Goal: Task Accomplishment & Management: Use online tool/utility

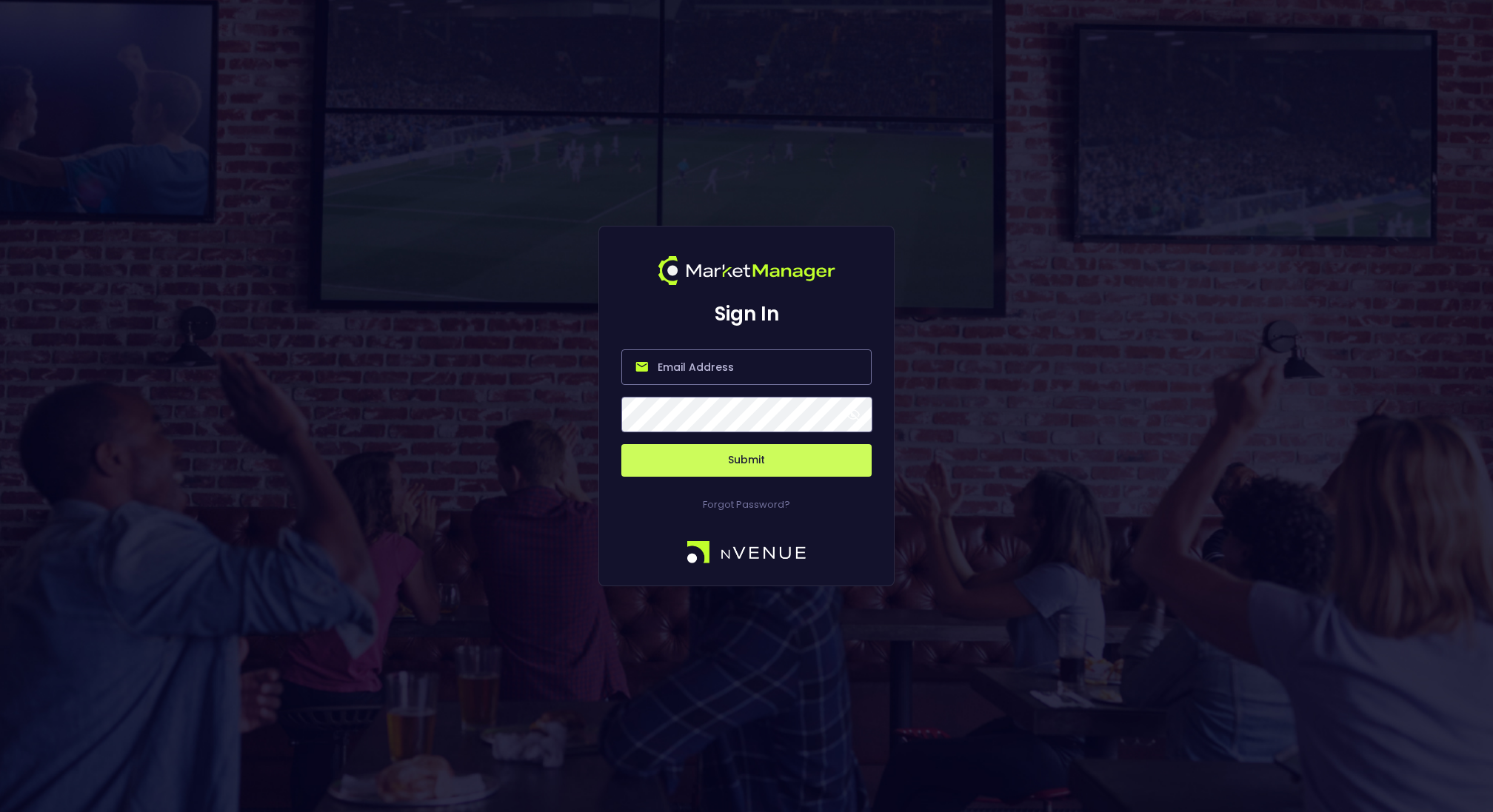
click at [667, 367] on input "email" at bounding box center [747, 366] width 251 height 35
click at [0, 811] on com-1password-button at bounding box center [0, 812] width 0 height 0
type input "[EMAIL_ADDRESS][DOMAIN_NAME]"
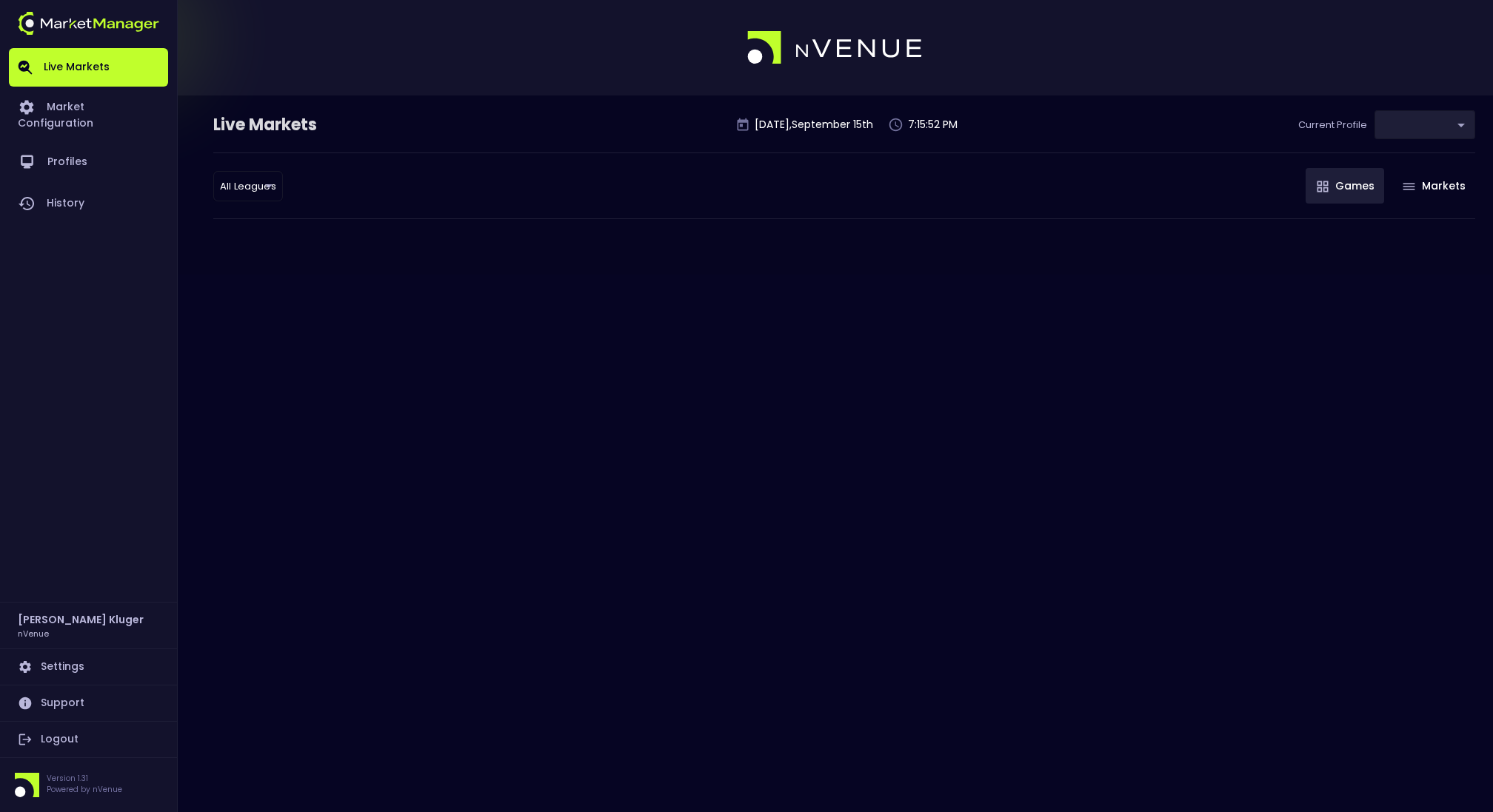
type input "0d810fa5-e353-4d9c-b11d-31f095cae871"
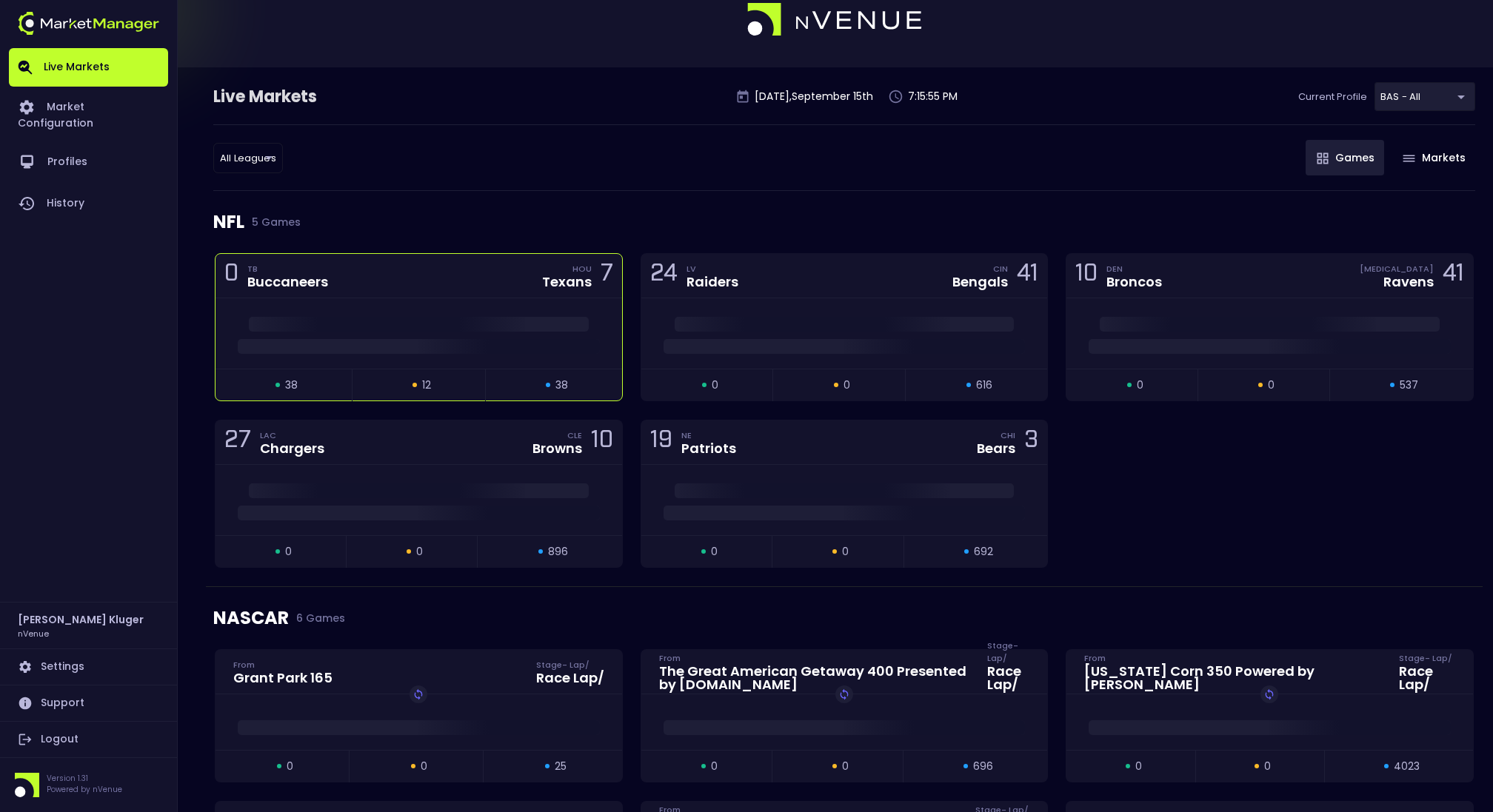
scroll to position [37, 0]
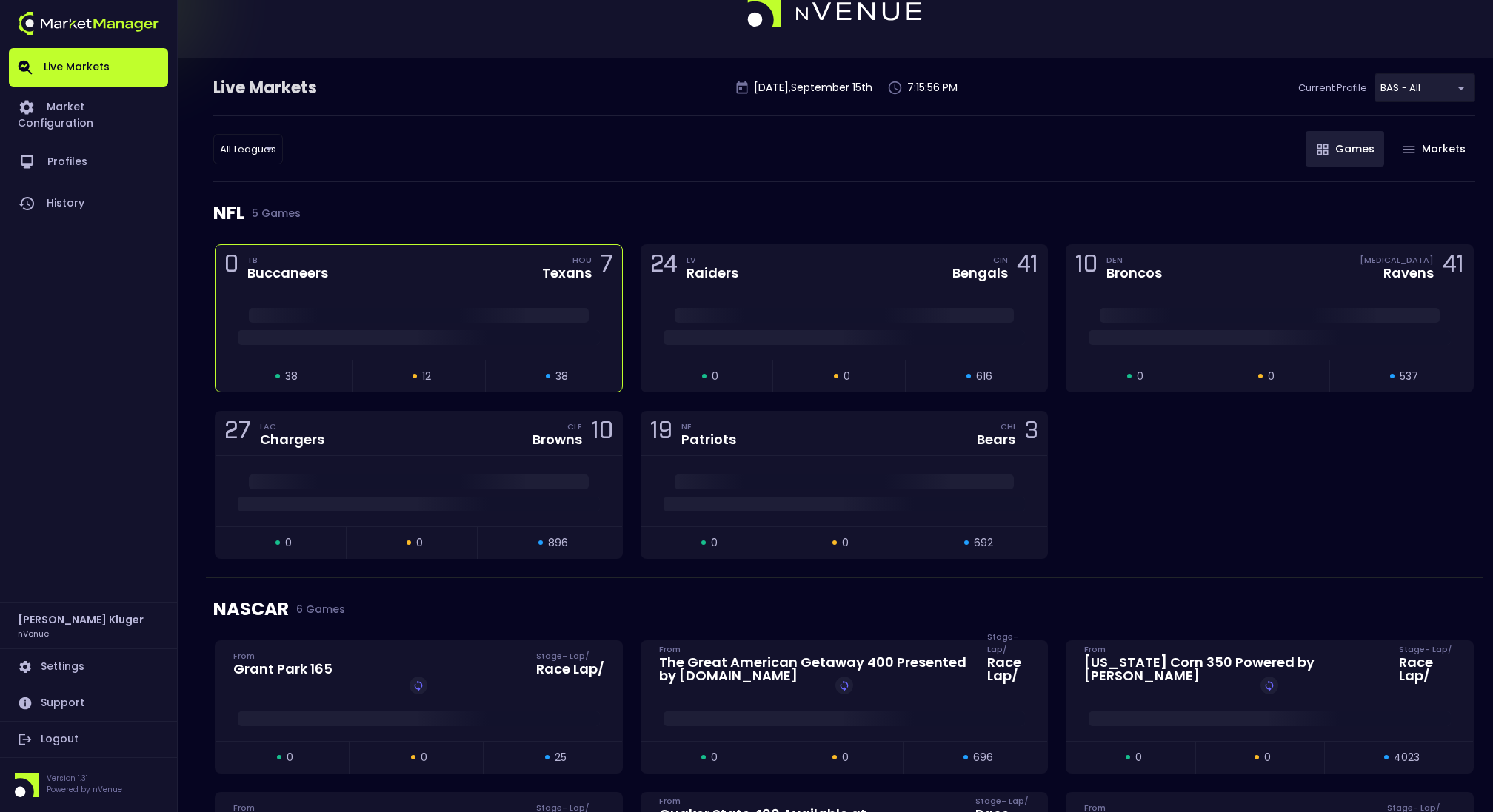
click at [436, 323] on div at bounding box center [419, 333] width 406 height 22
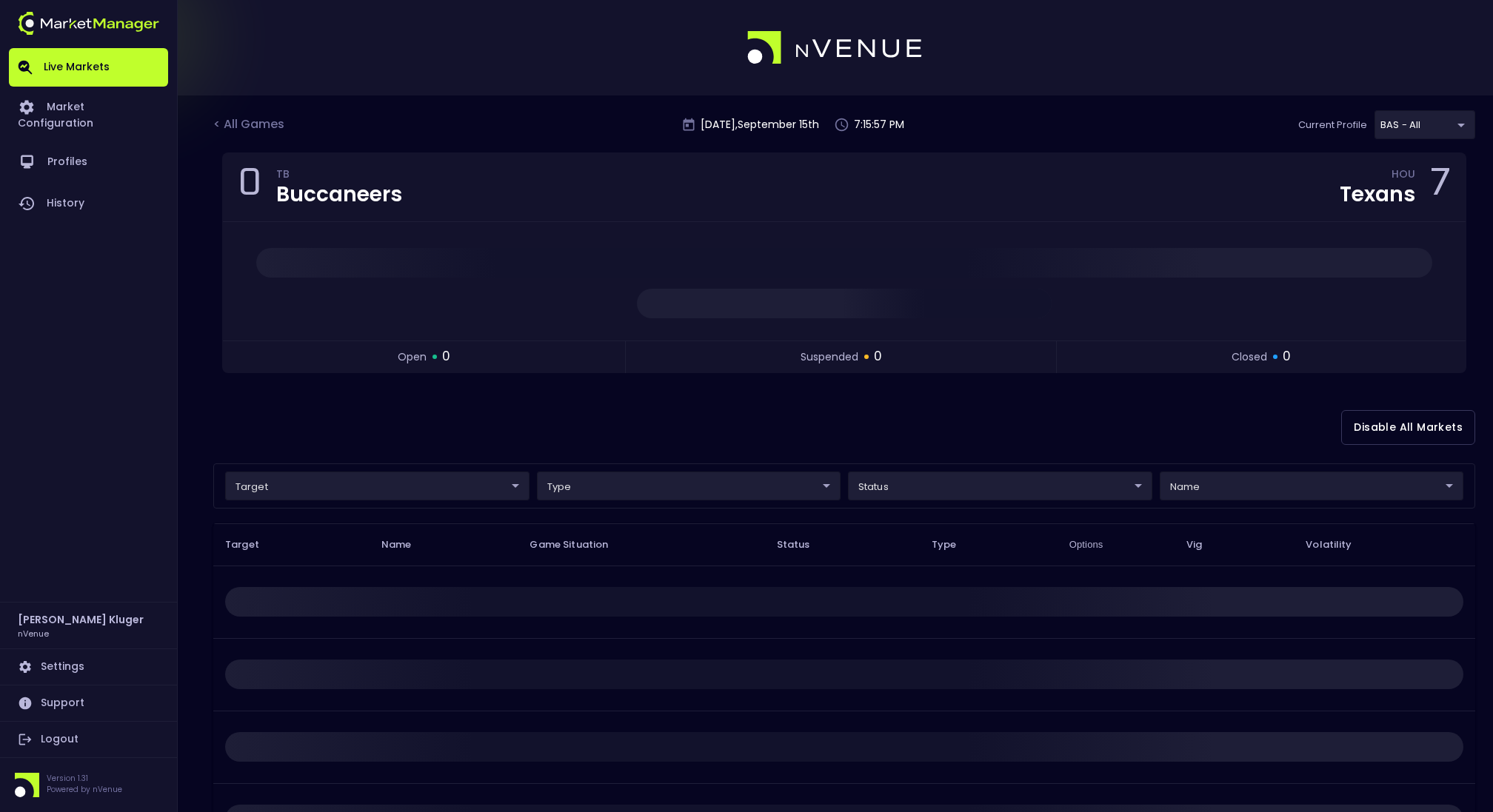
click at [446, 485] on body "Live Markets Market Configuration Profiles History [PERSON_NAME] nVenue Setting…" at bounding box center [746, 465] width 1493 height 931
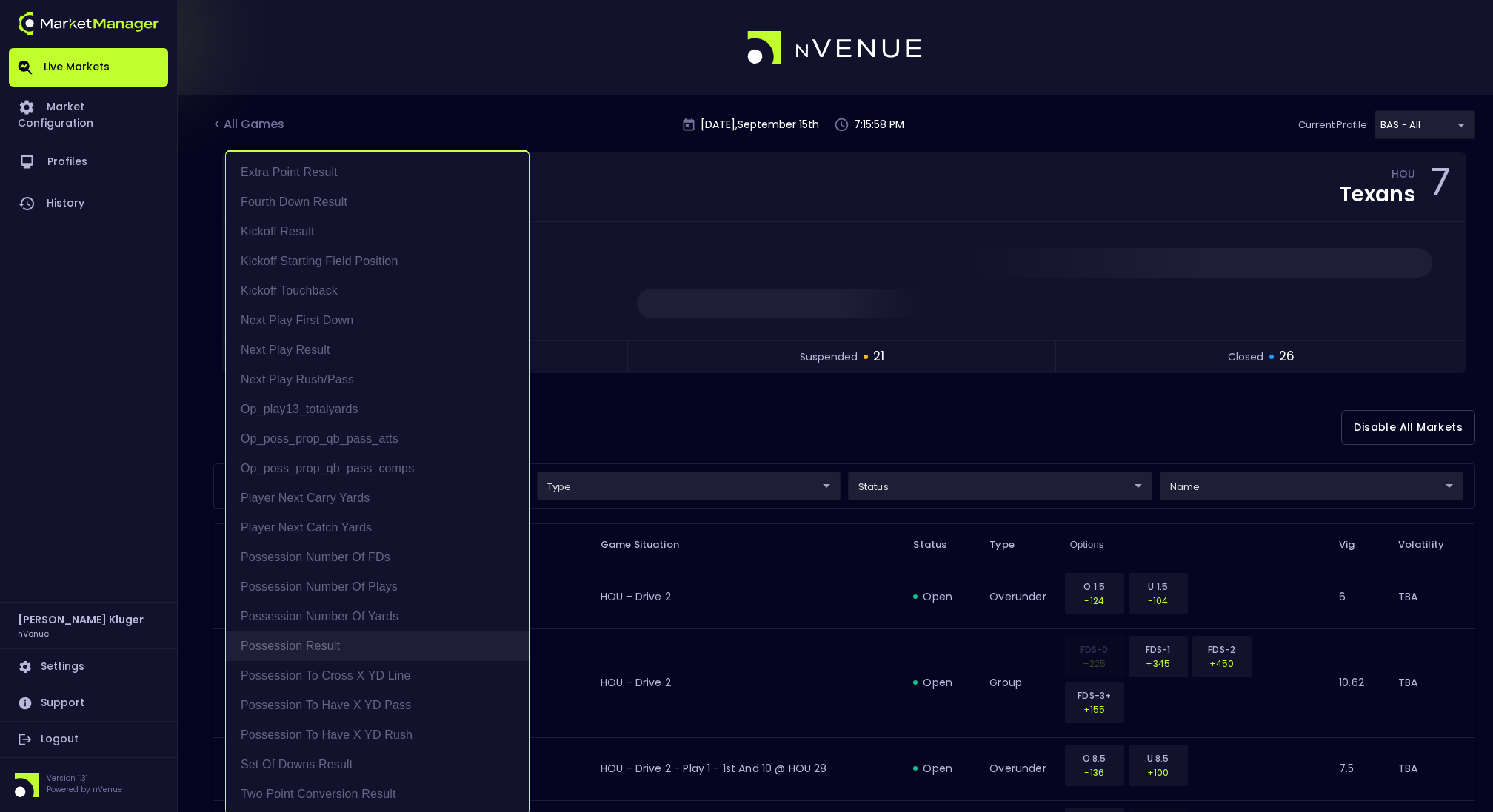
click at [367, 642] on li "Possession Result" at bounding box center [377, 646] width 303 height 29
type input "Possession Result"
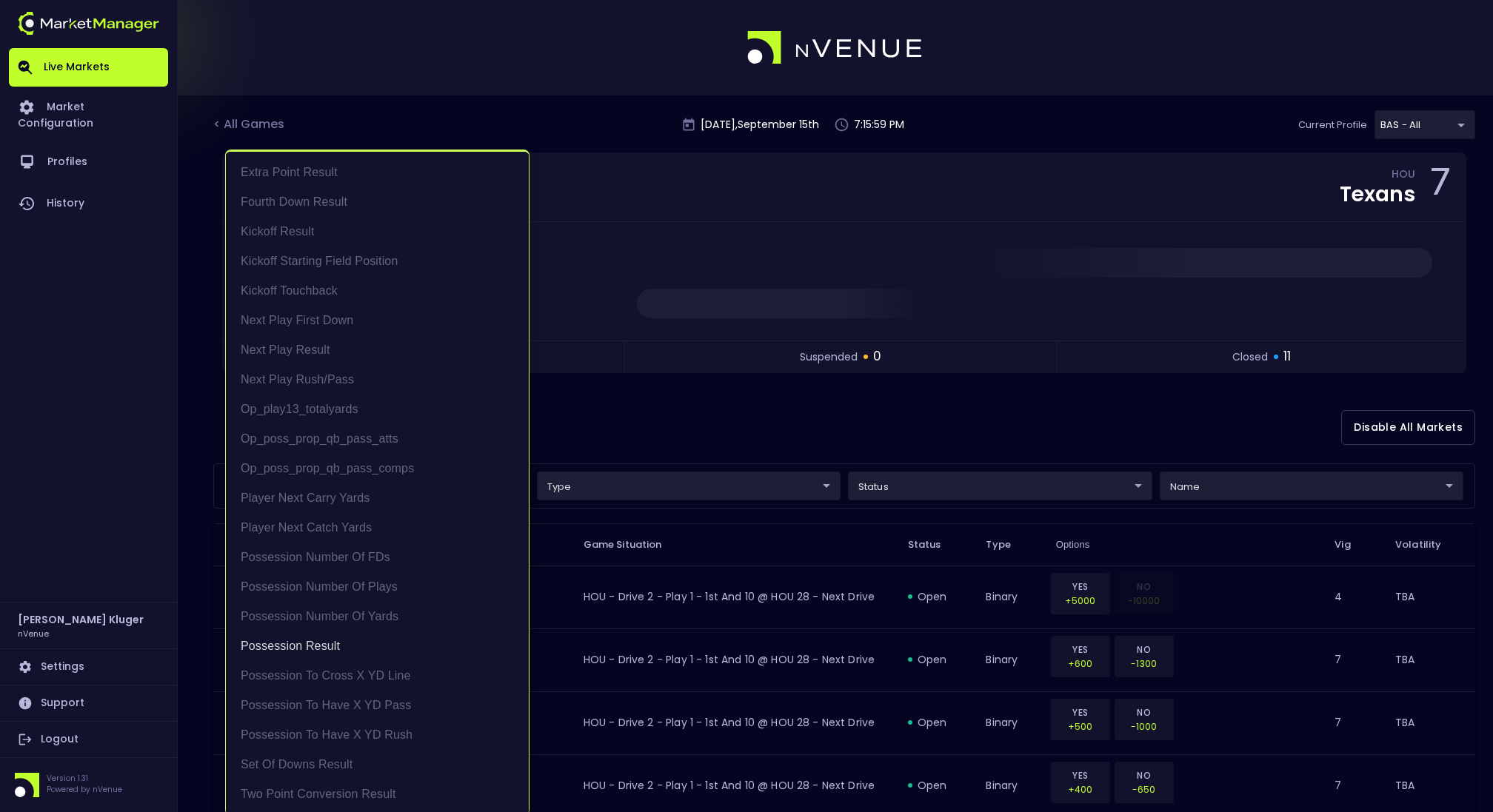
click at [1152, 387] on div at bounding box center [746, 406] width 1493 height 812
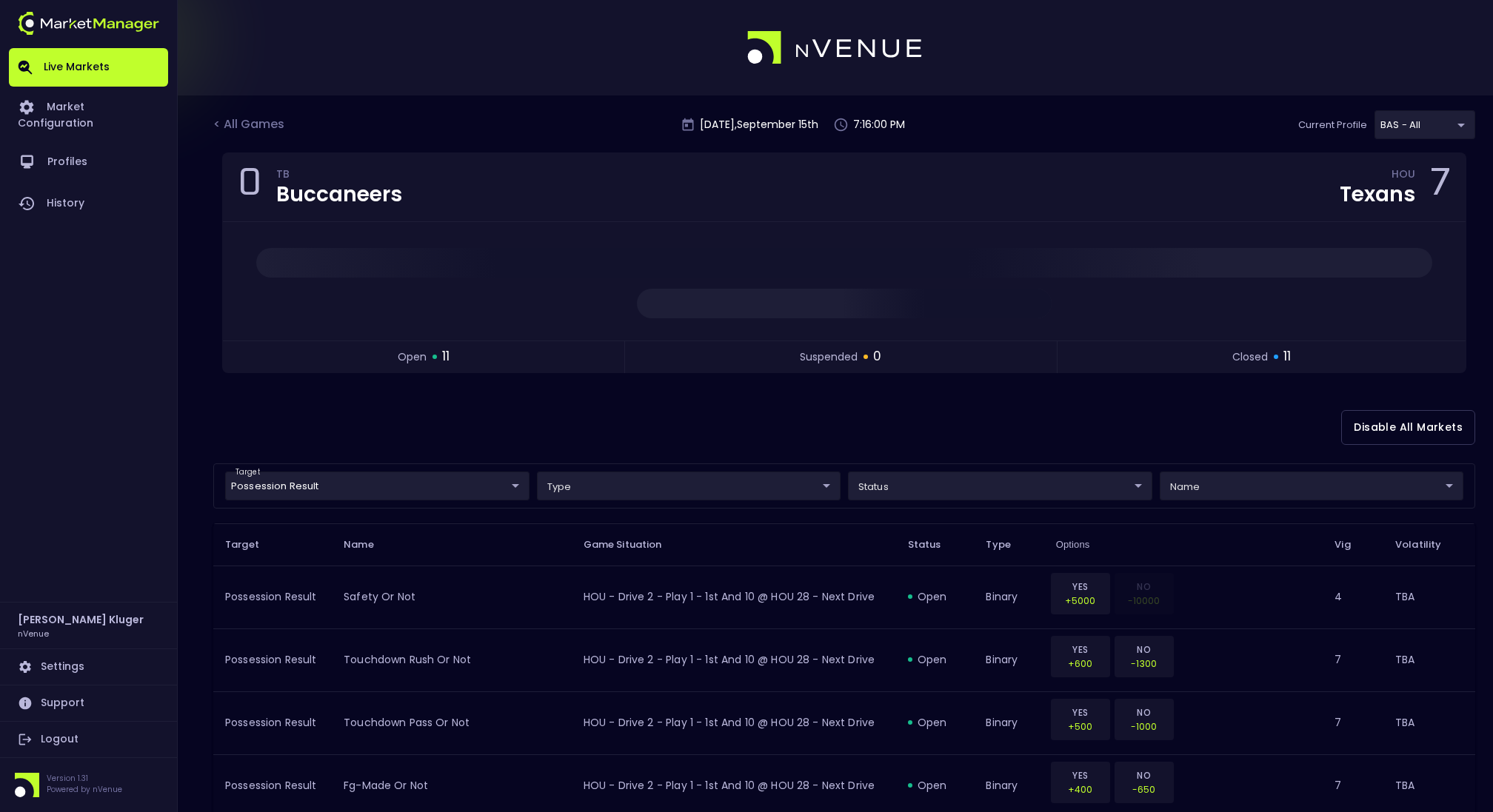
click at [1216, 465] on div "target Possession Result Possession Result ​ type ​ ​ status ​ ​ name ​ ​" at bounding box center [844, 486] width 1261 height 46
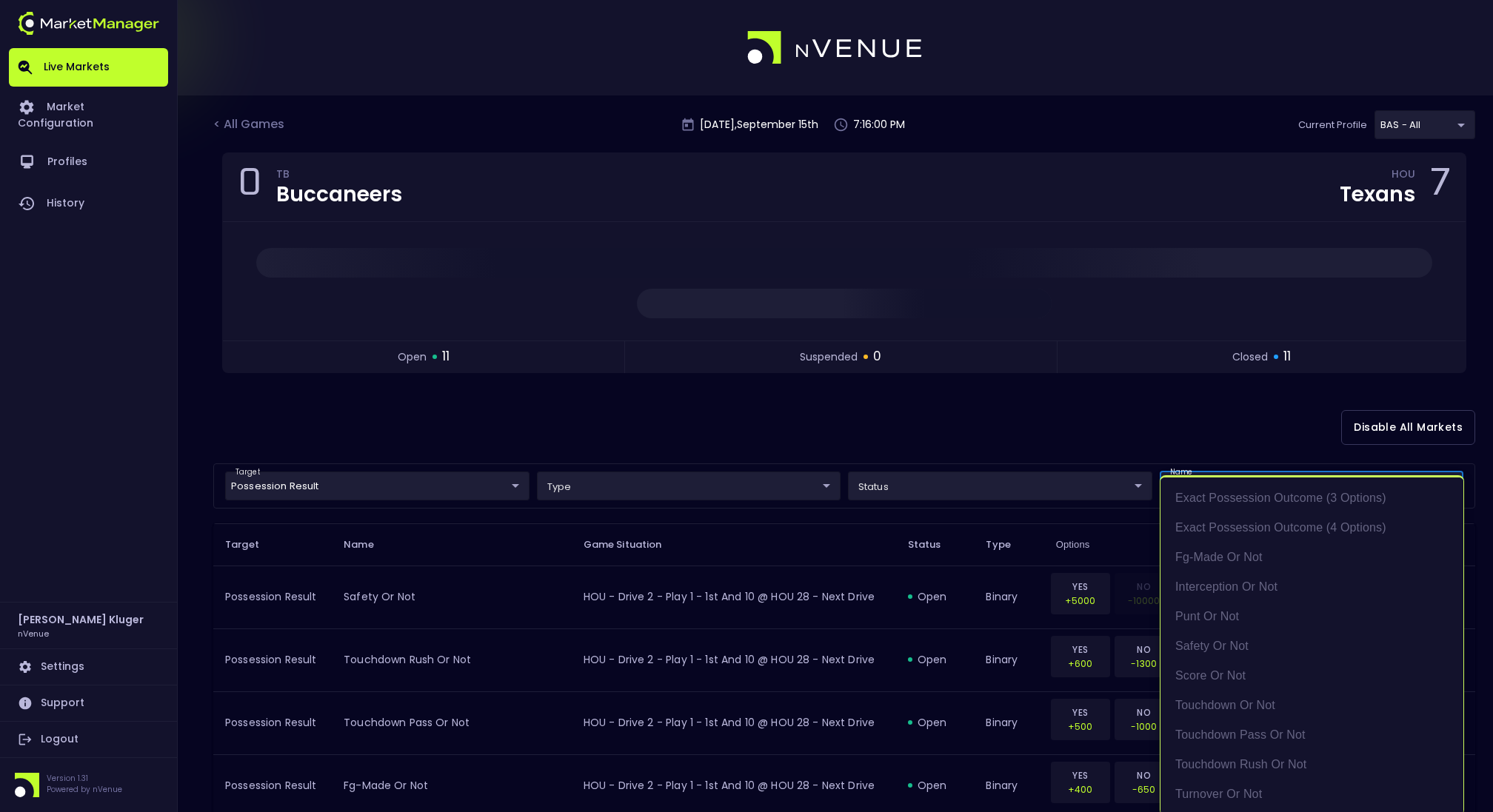
click at [1102, 438] on div at bounding box center [746, 406] width 1493 height 812
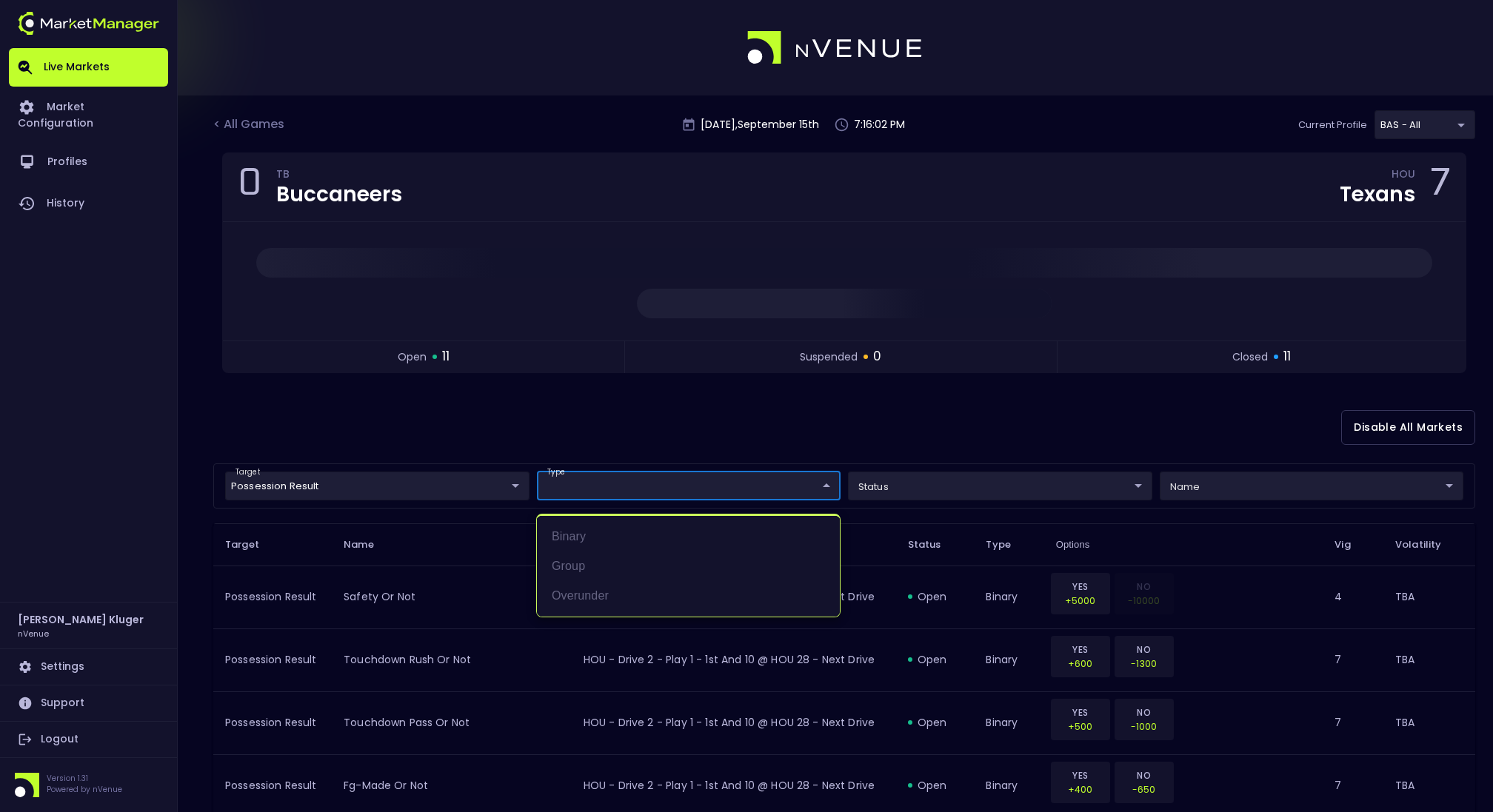
click at [916, 433] on div at bounding box center [746, 406] width 1493 height 812
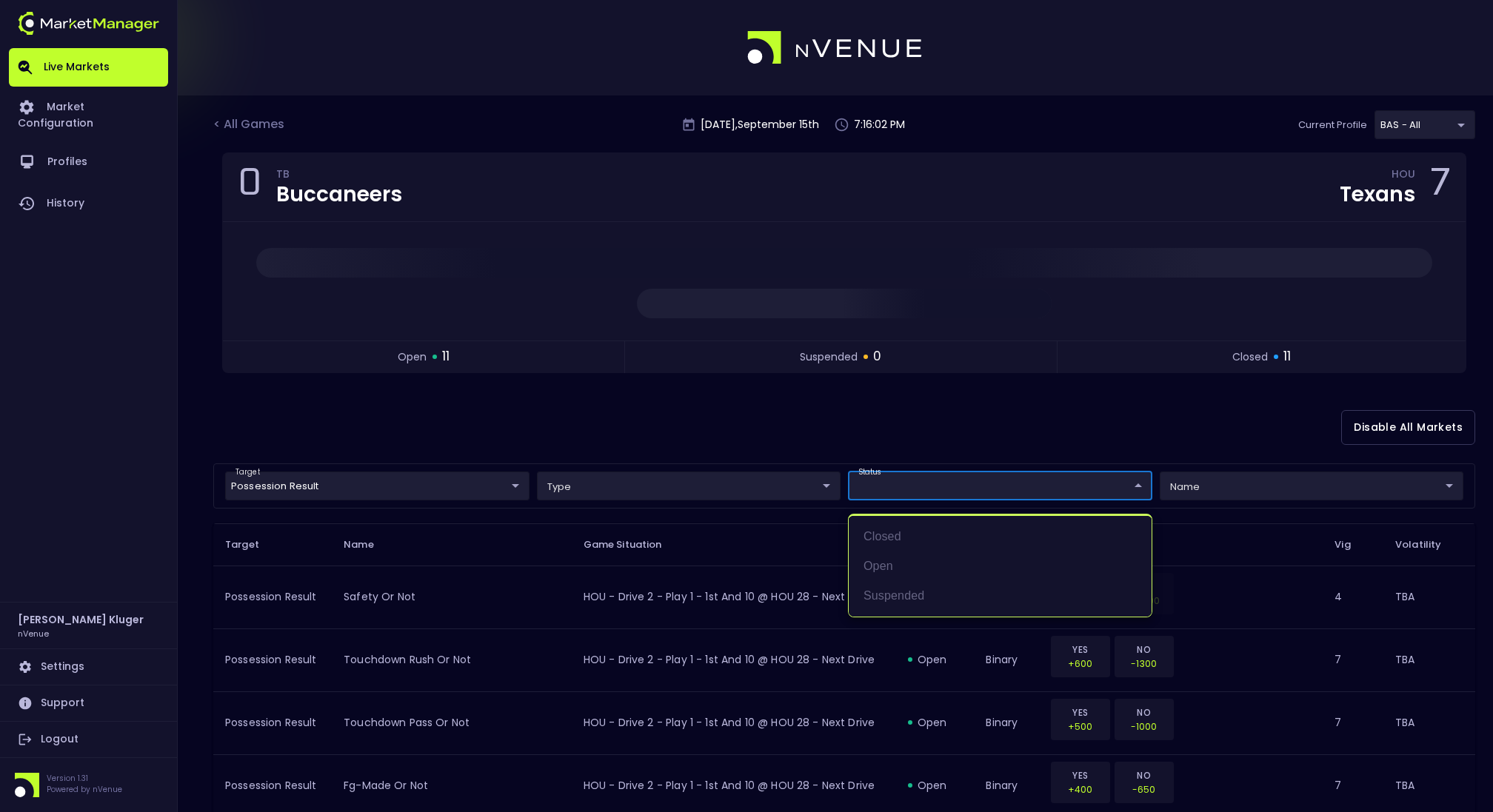
click at [1013, 430] on div at bounding box center [746, 406] width 1493 height 812
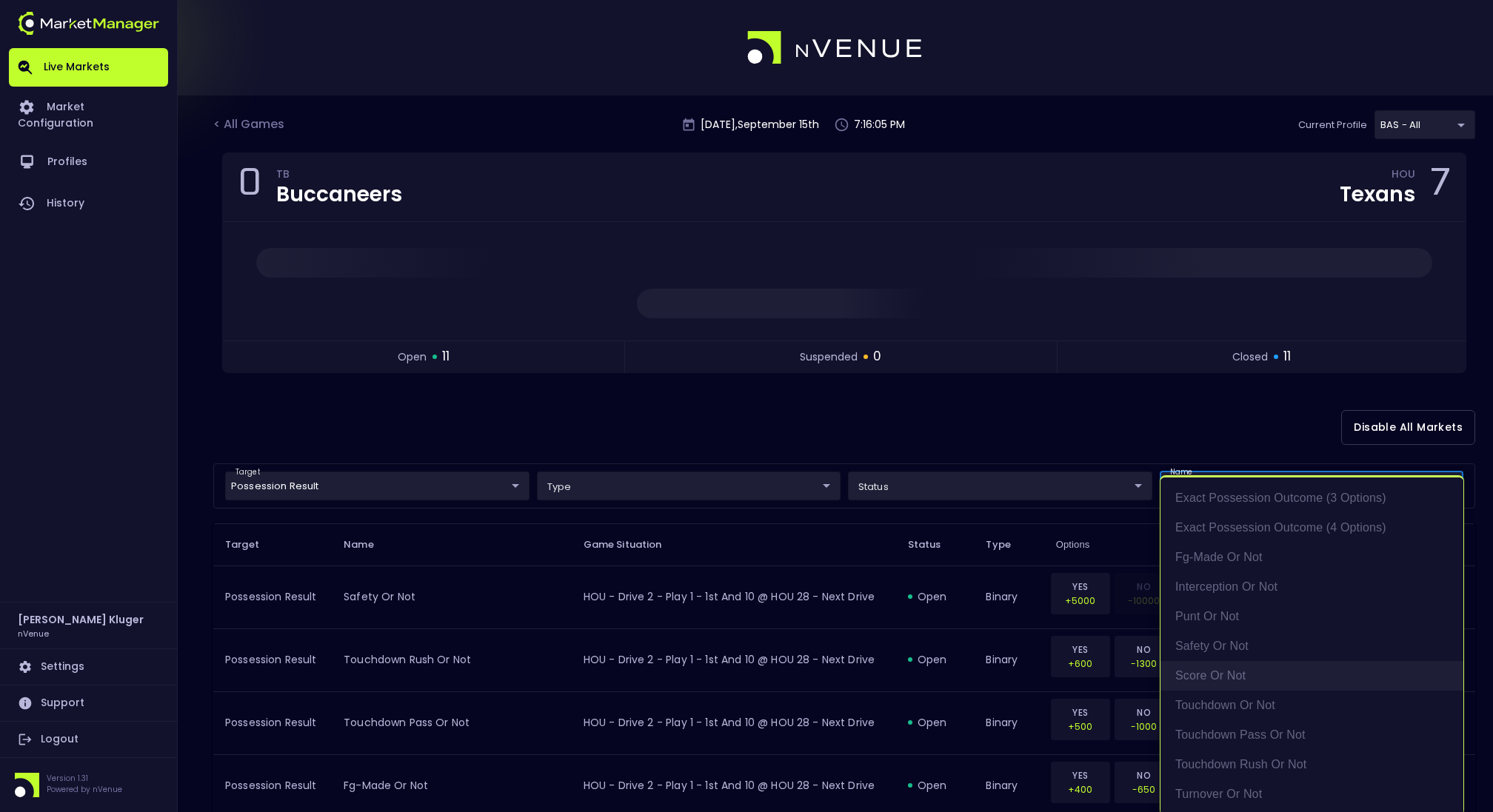
scroll to position [3, 0]
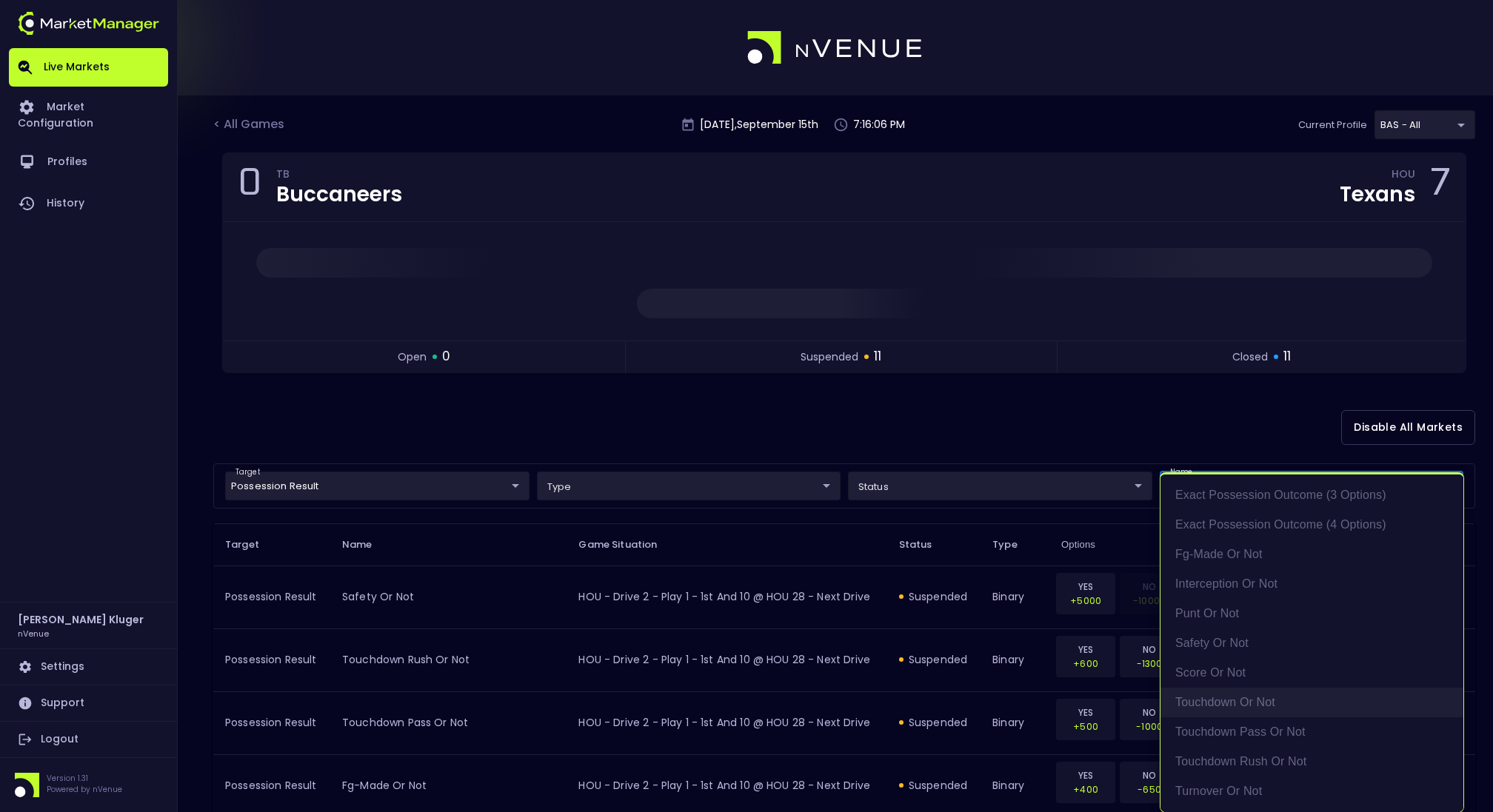
click at [1274, 699] on li "touchdown or not" at bounding box center [1312, 702] width 303 height 29
type input "touchdown or not"
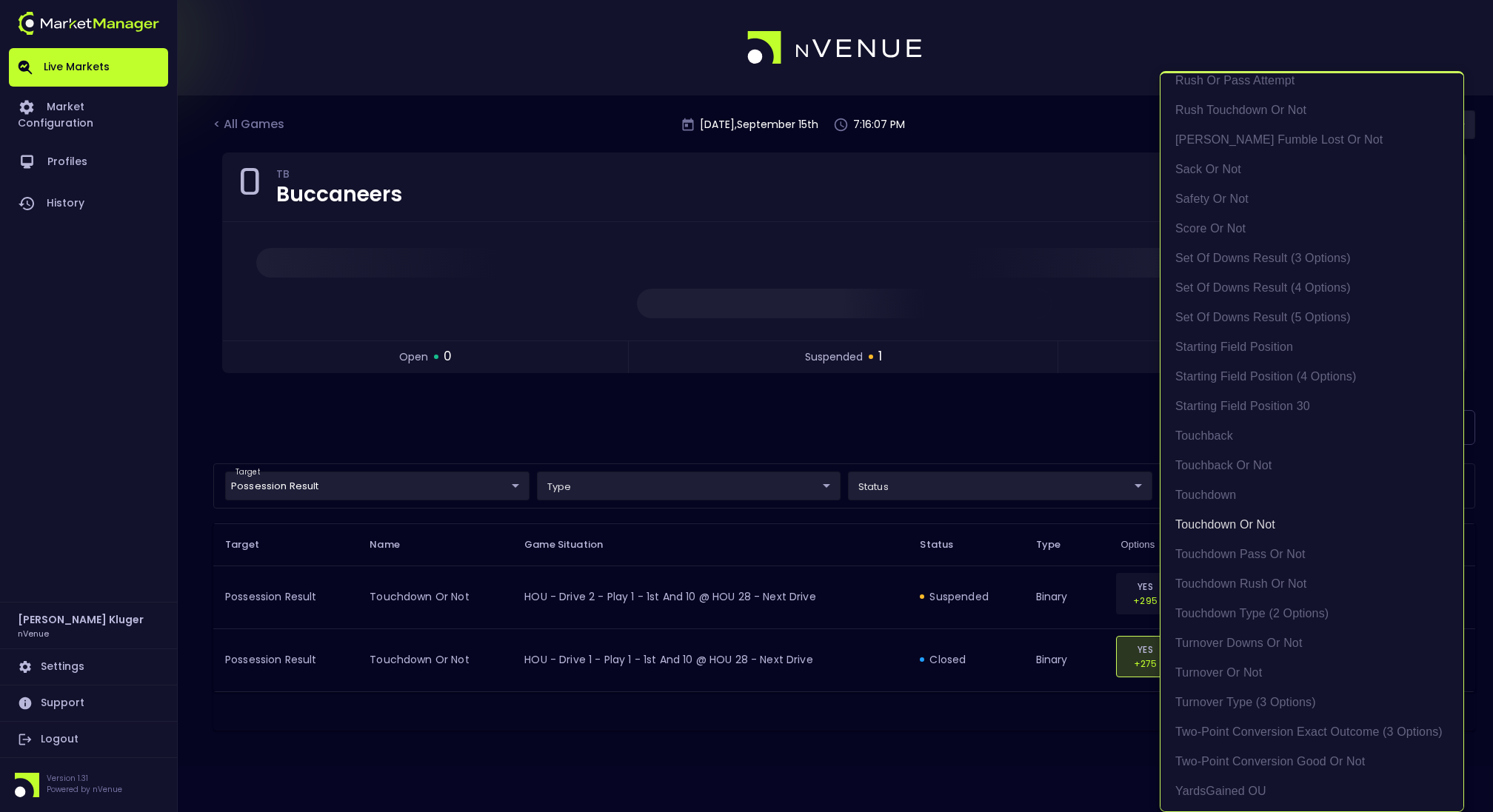
click at [1013, 334] on div at bounding box center [746, 406] width 1493 height 812
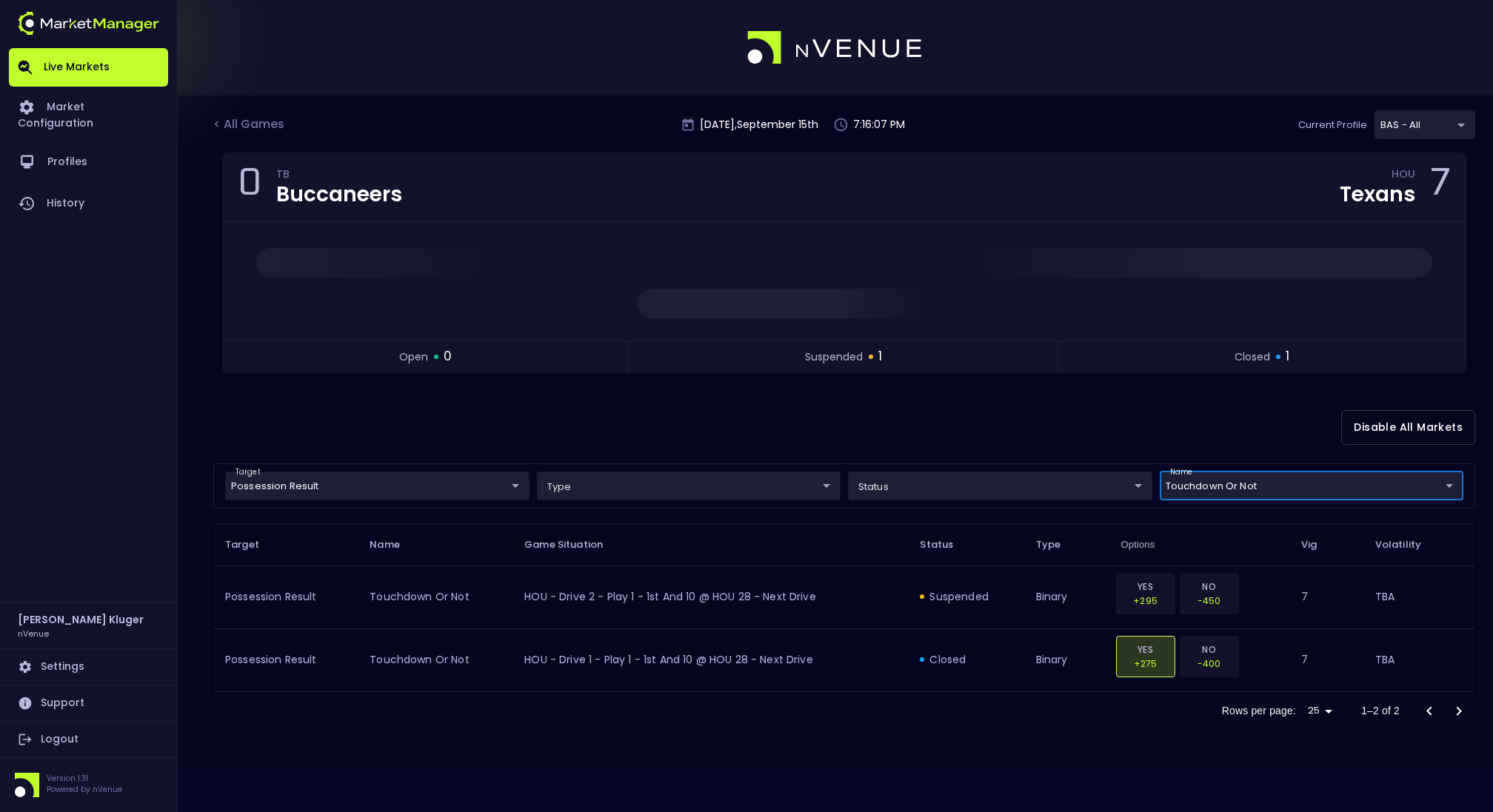
scroll to position [0, 0]
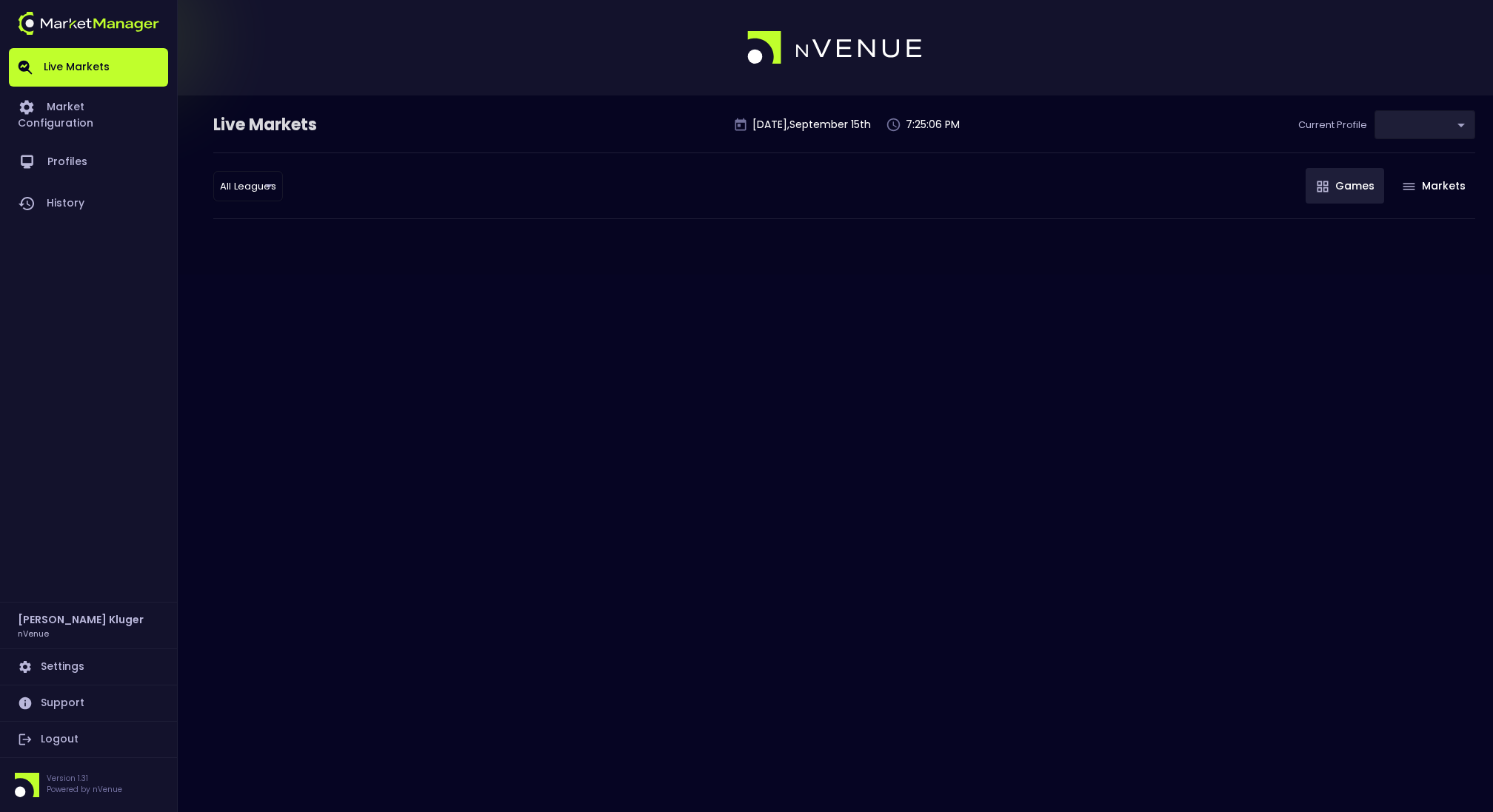
type input "0d810fa5-e353-4d9c-b11d-31f095cae871"
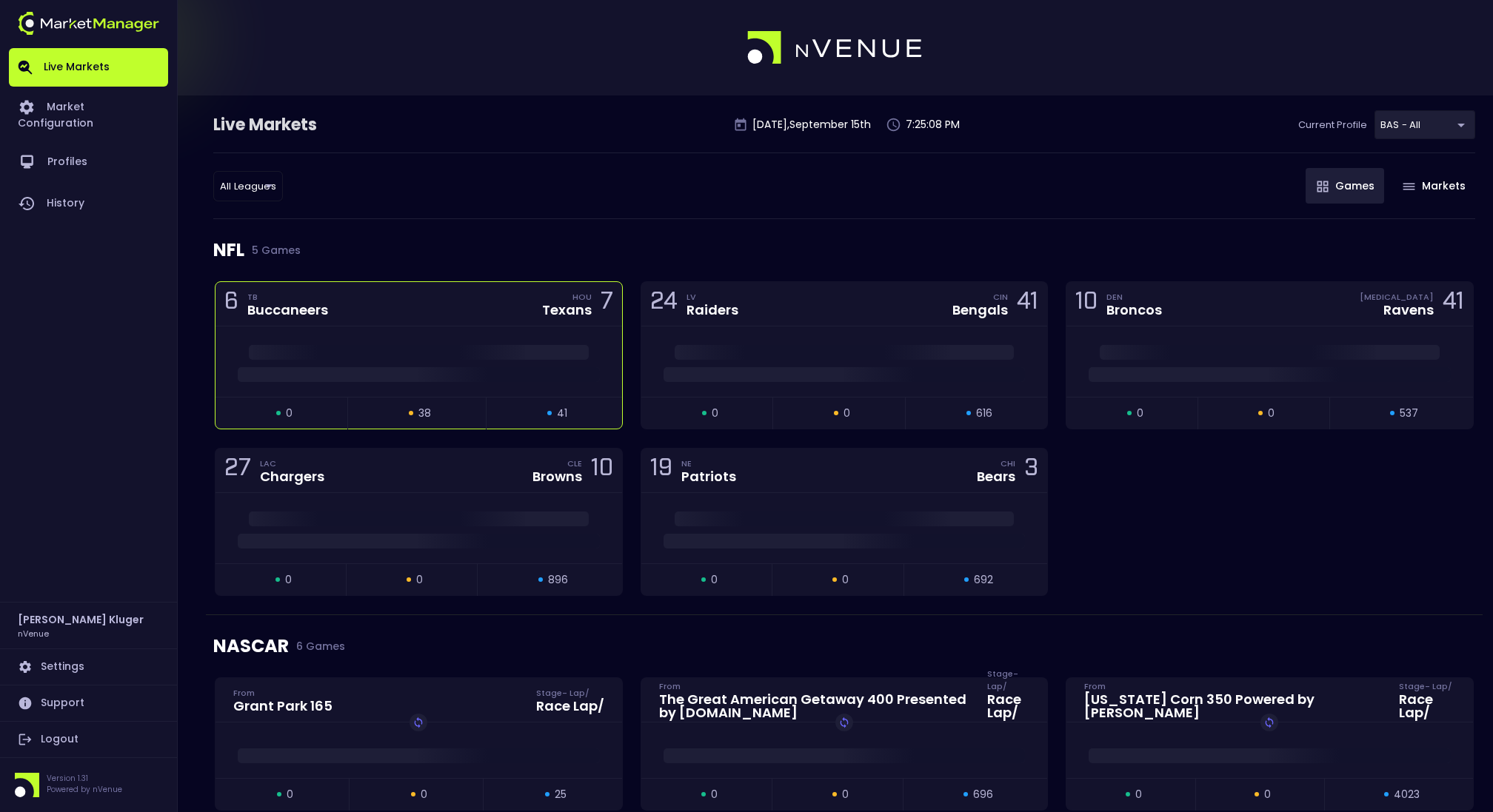
click at [409, 373] on span at bounding box center [419, 375] width 363 height 15
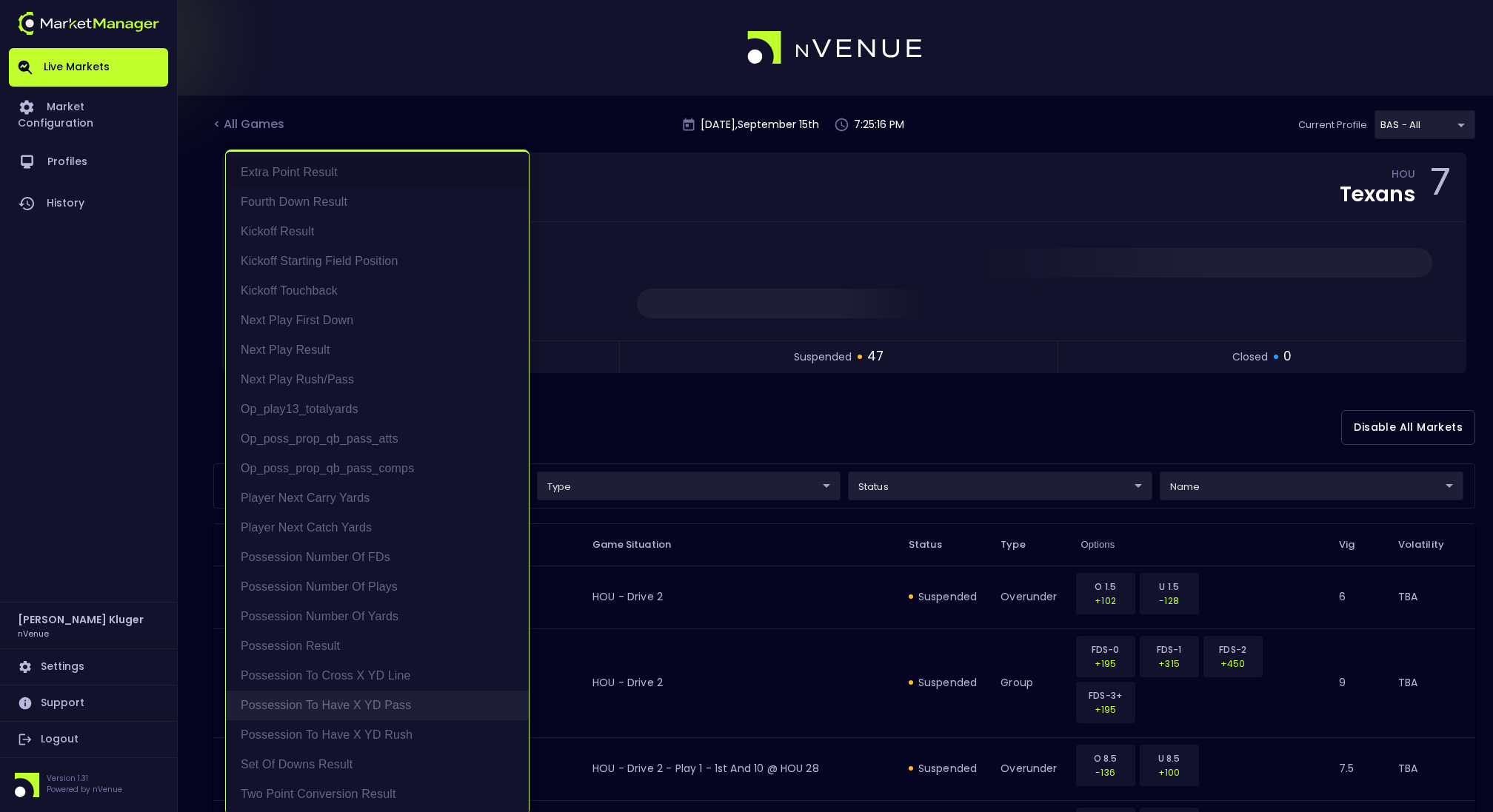
scroll to position [3, 0]
click at [383, 654] on li "Possession Result" at bounding box center [377, 642] width 303 height 29
type input "Possession Result"
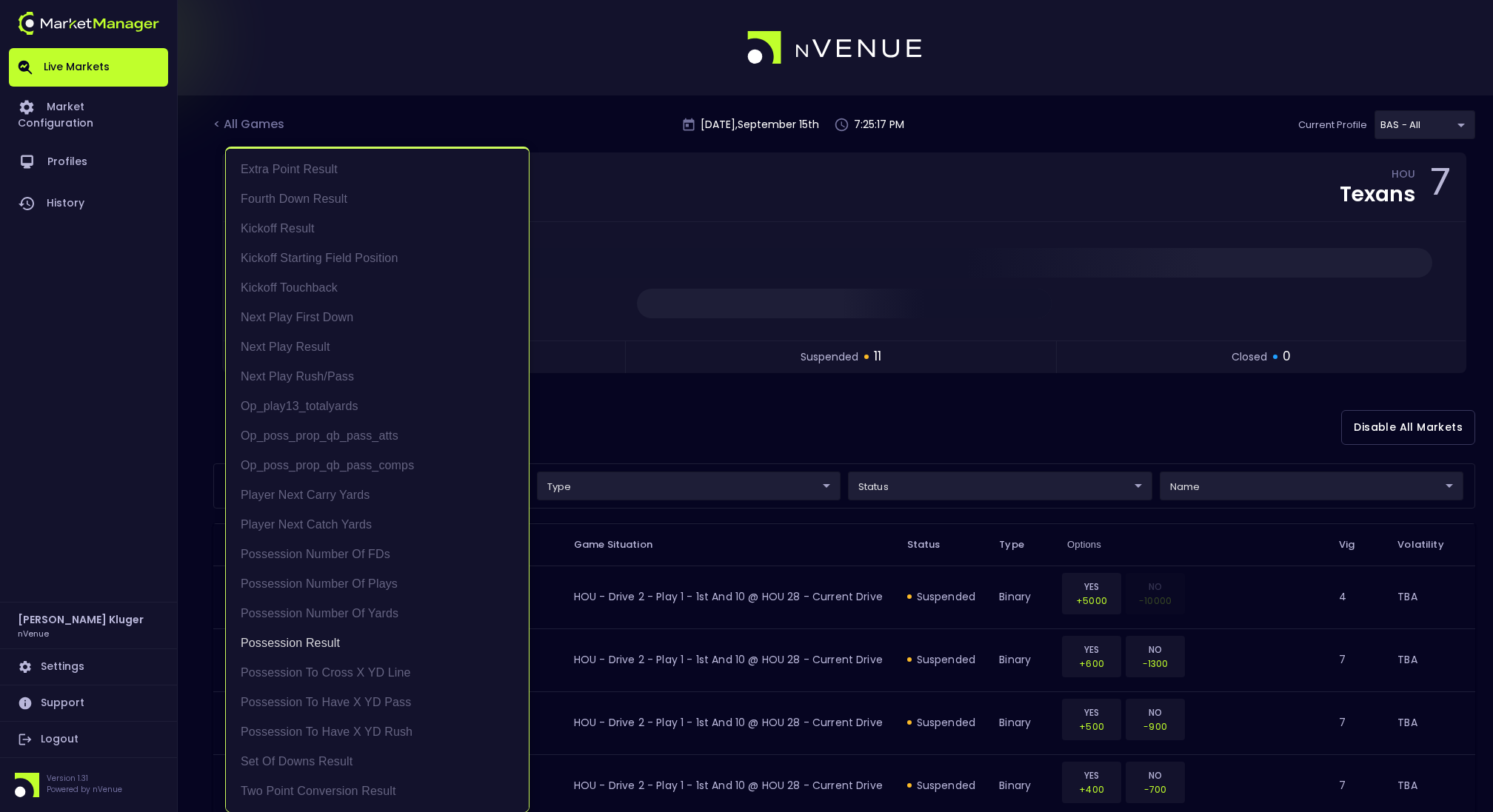
click at [818, 420] on div at bounding box center [746, 406] width 1493 height 812
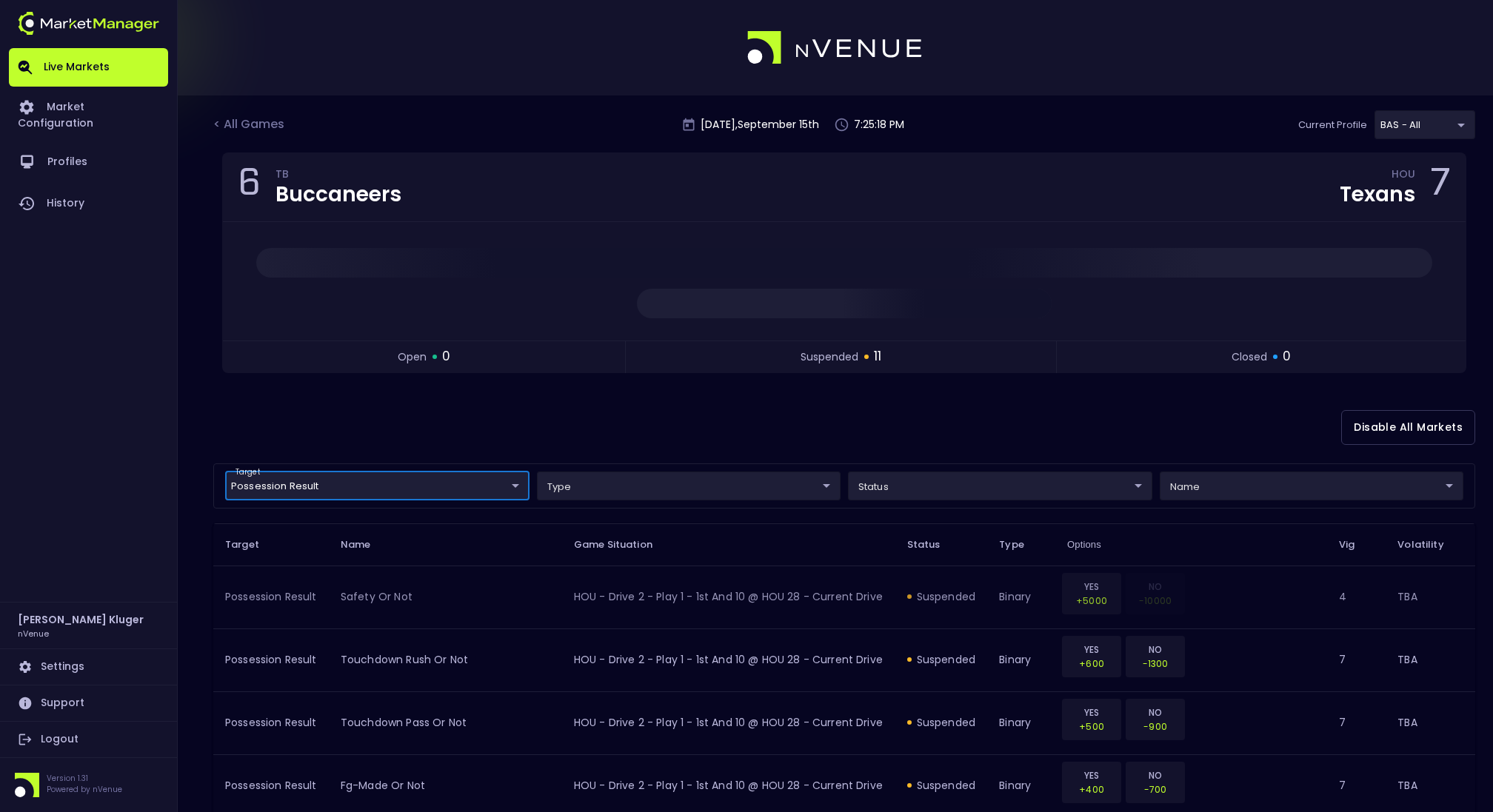
scroll to position [126, 0]
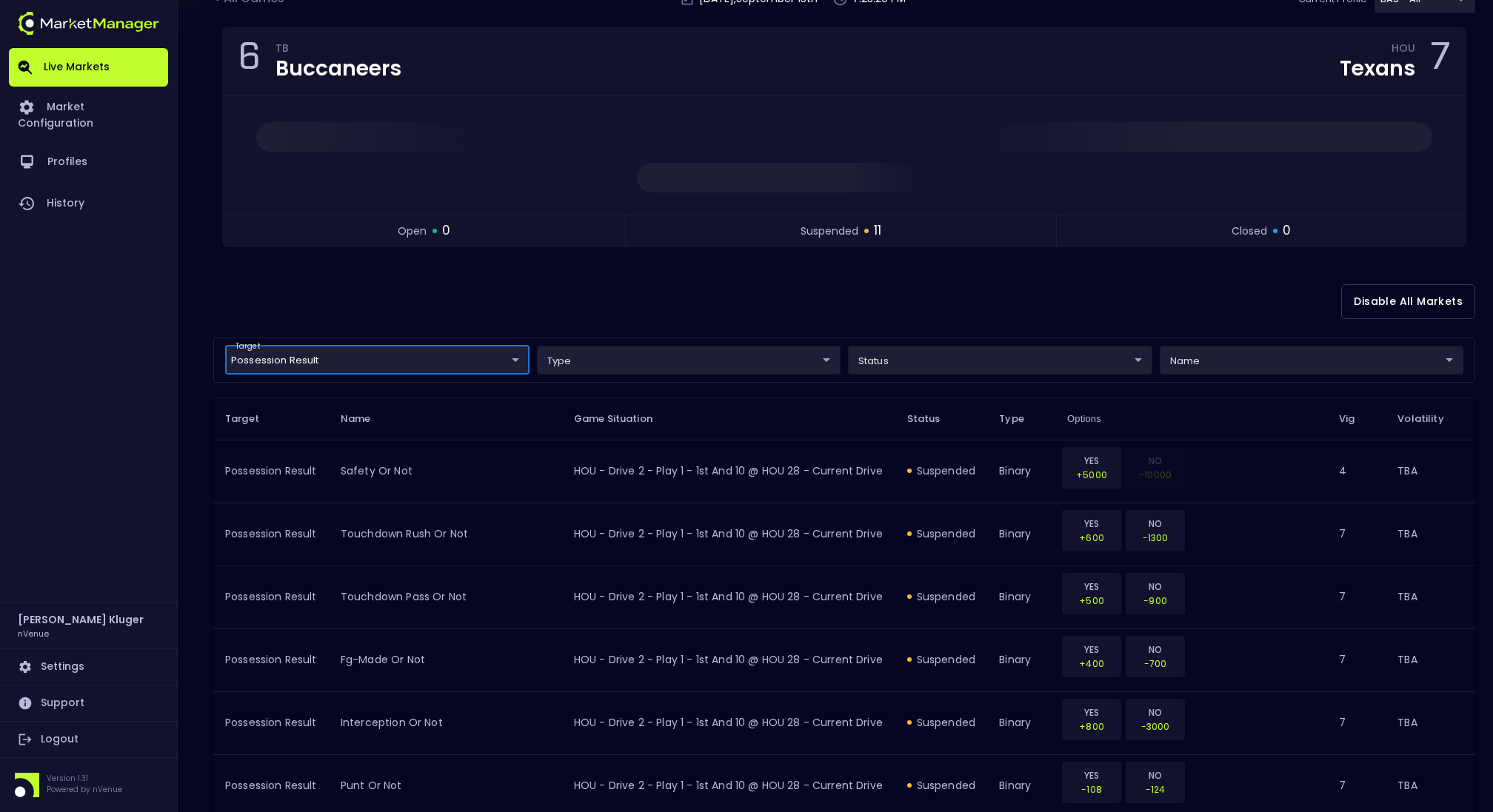
click at [761, 347] on body "Live Markets Market Configuration Profiles History Jakey Kluger nVenue Settings…" at bounding box center [746, 540] width 1493 height 1332
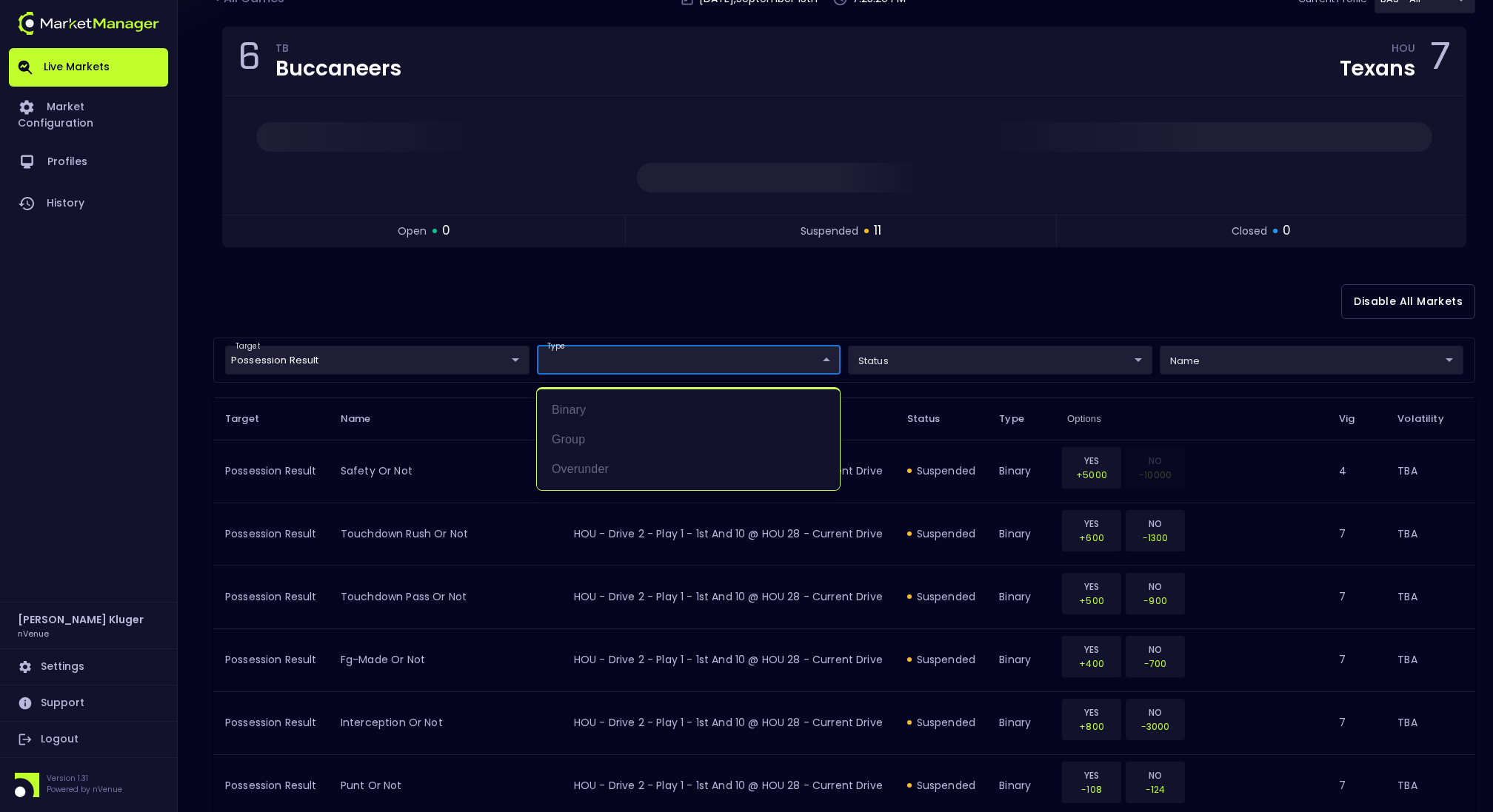
click at [929, 359] on div at bounding box center [746, 406] width 1493 height 812
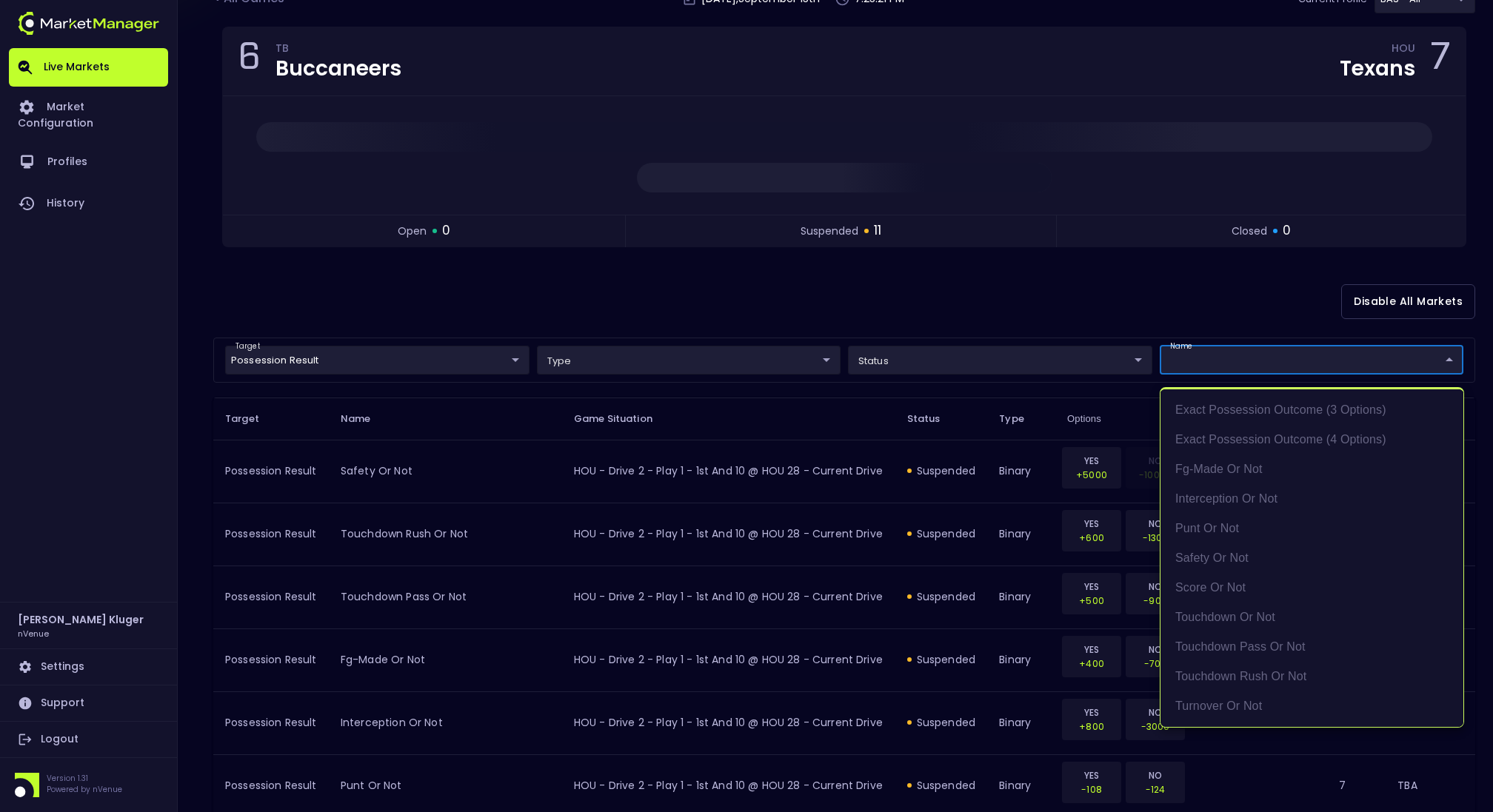
click at [1179, 343] on body "Live Markets Market Configuration Profiles History Jakey Kluger nVenue Settings…" at bounding box center [746, 540] width 1493 height 1332
click at [1221, 614] on li "touchdown or not" at bounding box center [1312, 617] width 303 height 29
type input "touchdown or not"
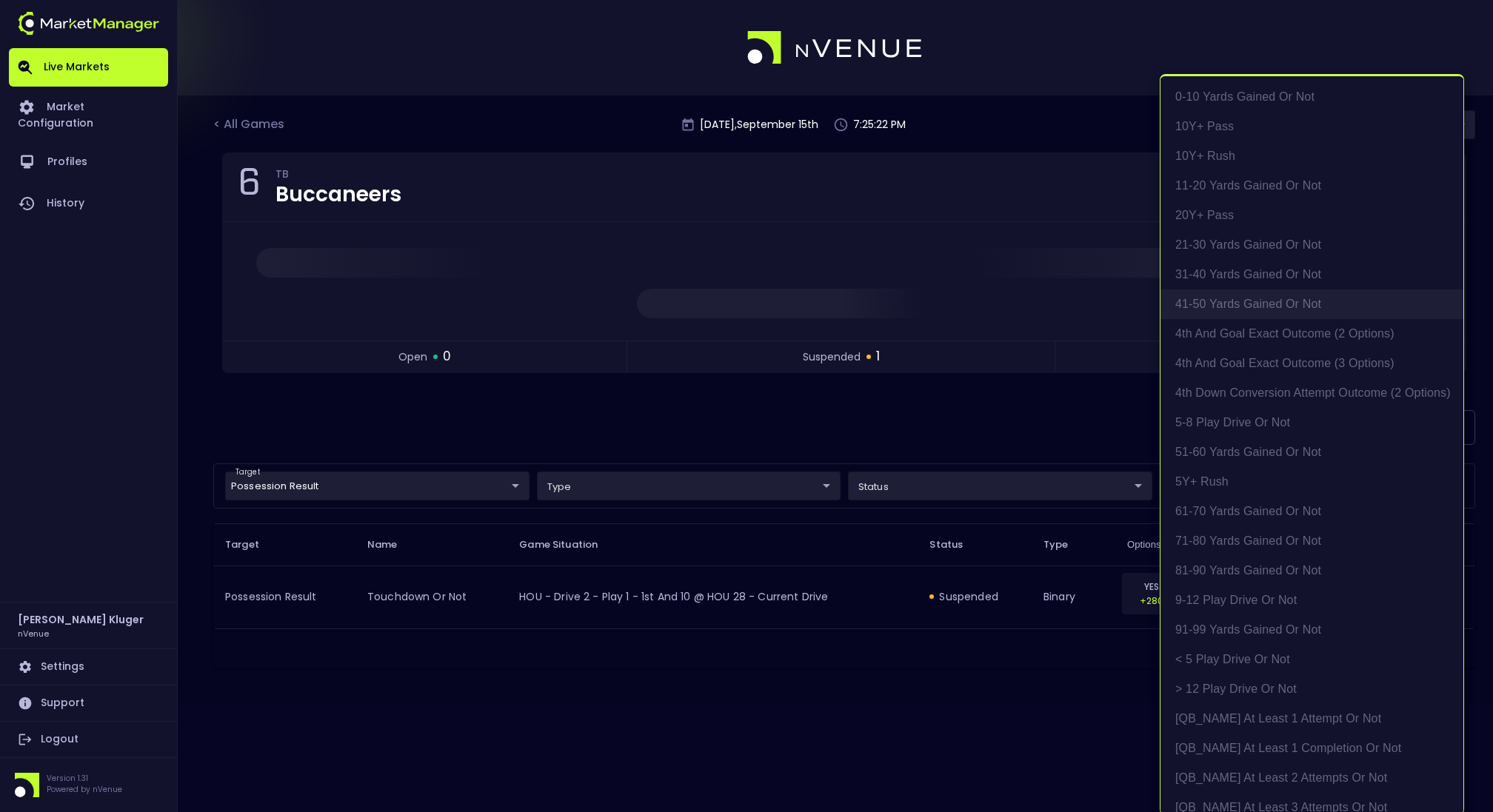
scroll to position [3, 0]
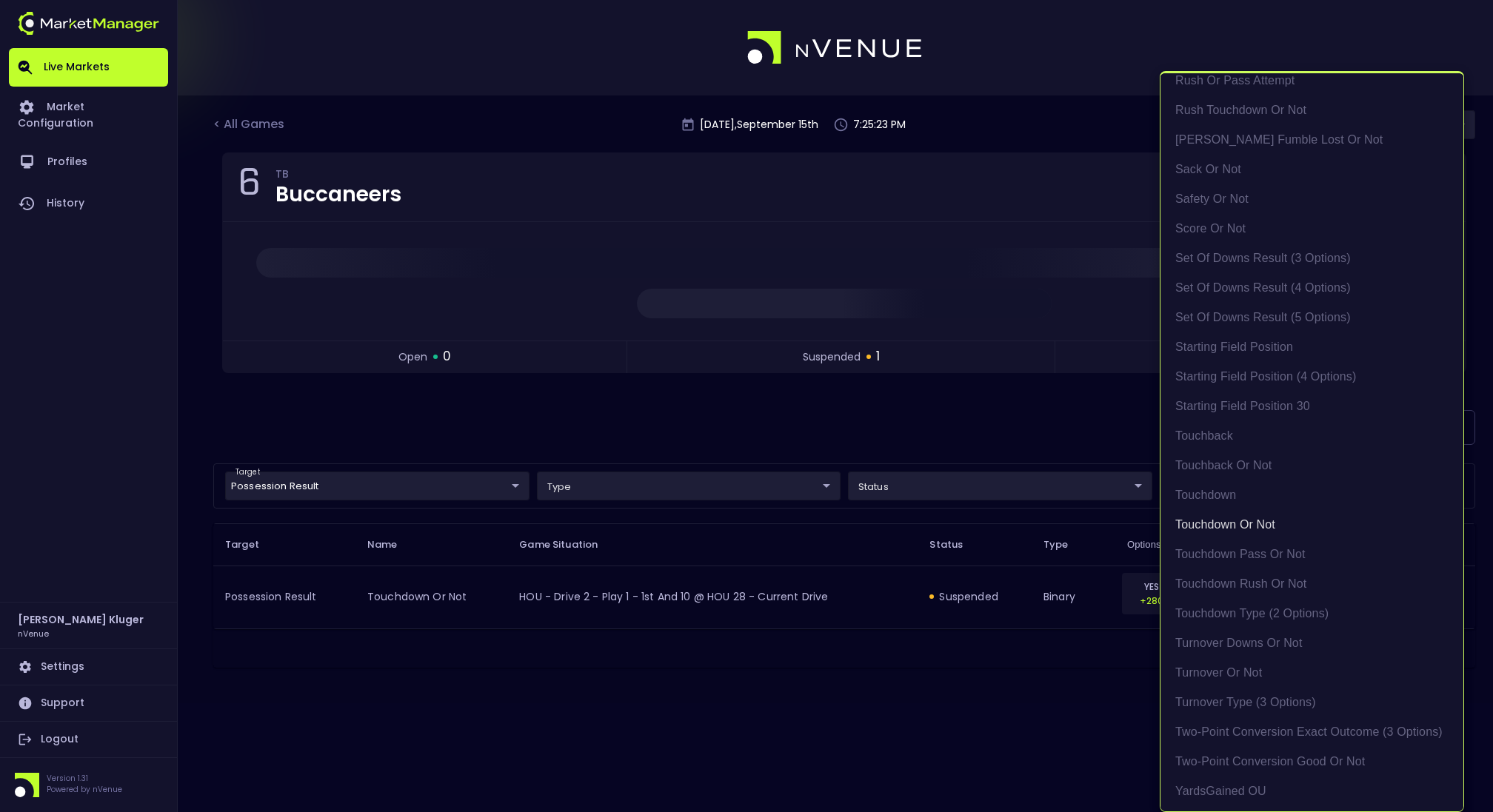
click at [1024, 380] on div at bounding box center [746, 406] width 1493 height 812
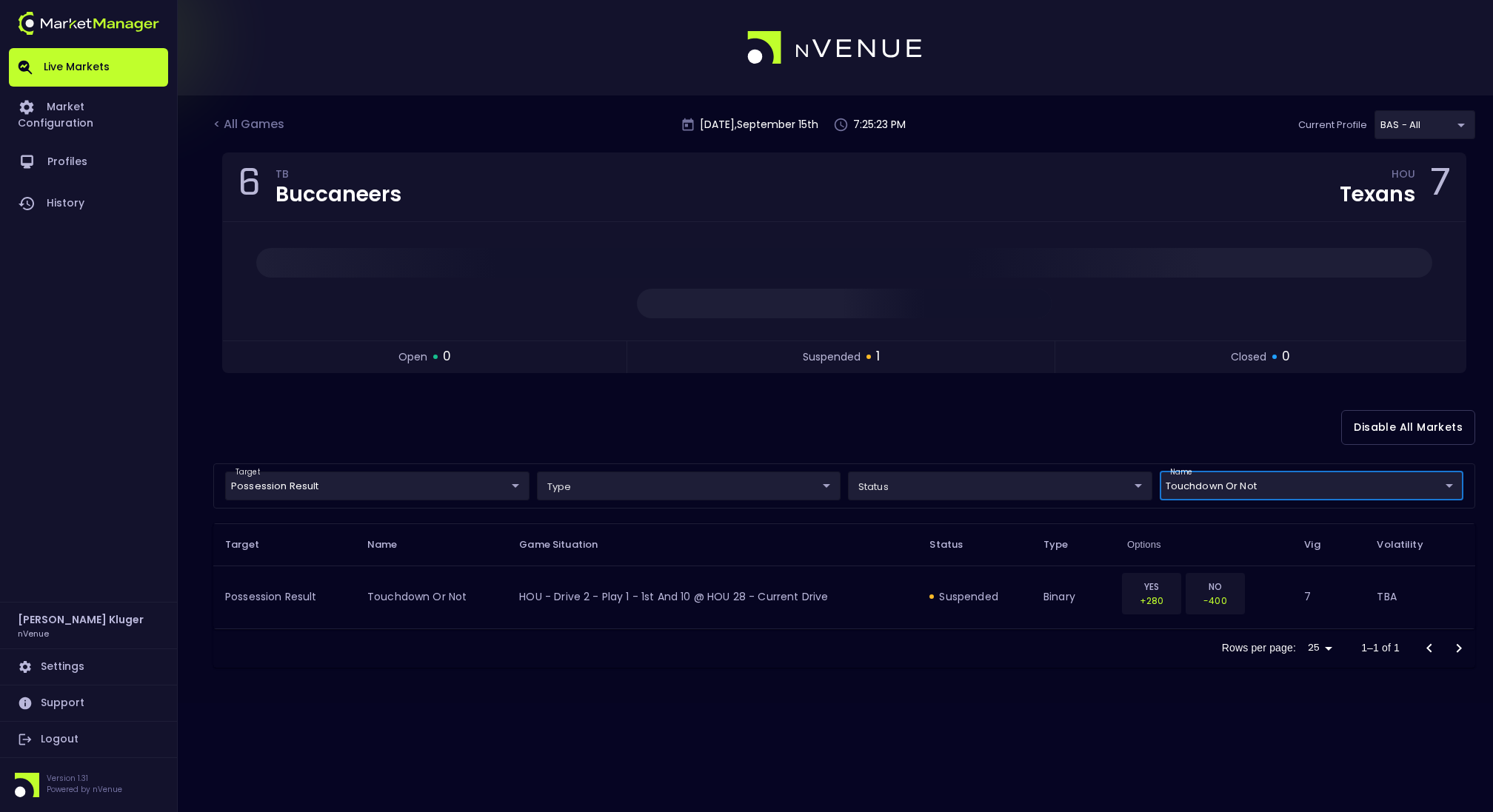
scroll to position [0, 0]
